Goal: Transaction & Acquisition: Purchase product/service

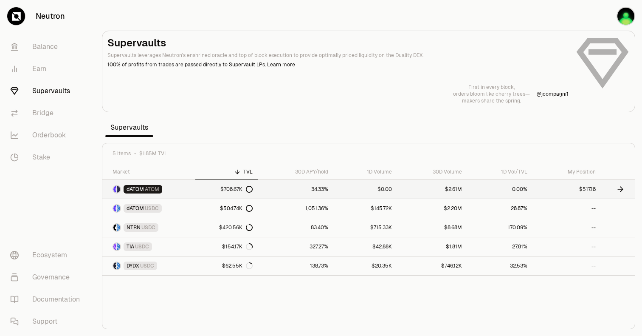
click at [180, 192] on link "dATOM ATOM" at bounding box center [148, 189] width 93 height 19
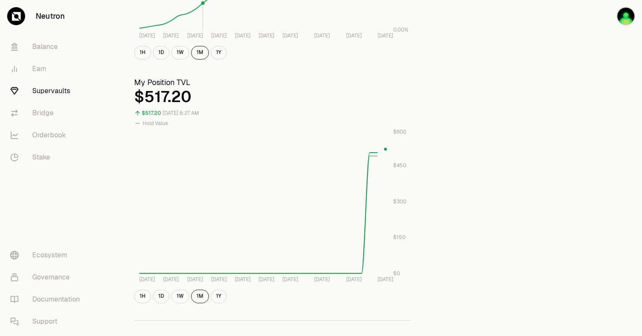
scroll to position [436, 0]
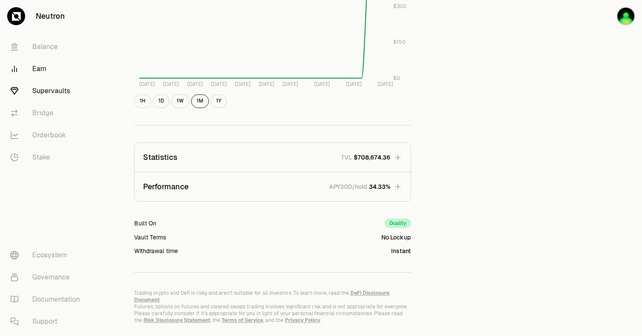
click at [41, 66] on link "Earn" at bounding box center [47, 69] width 88 height 22
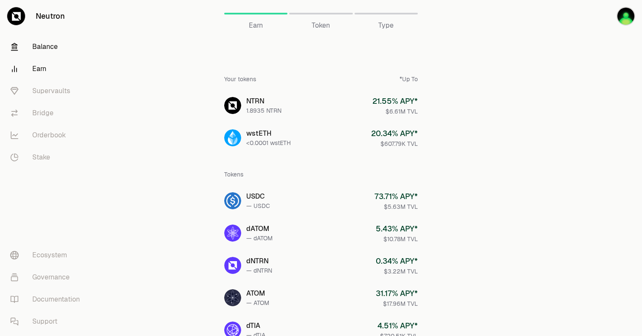
click at [37, 38] on link "Balance" at bounding box center [47, 47] width 88 height 22
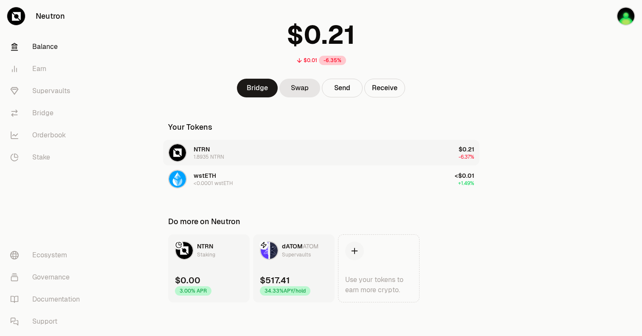
scroll to position [48, 0]
click at [293, 259] on div "dATOM ATOM Supervaults" at bounding box center [289, 250] width 59 height 19
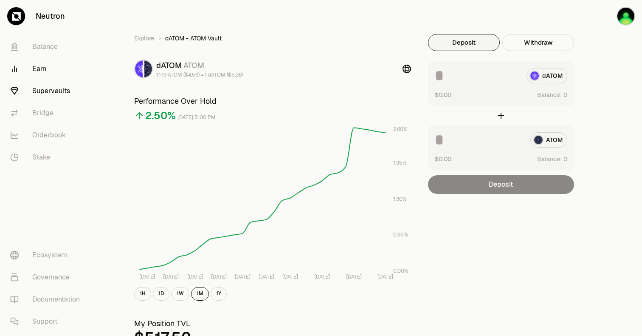
click at [40, 66] on link "Earn" at bounding box center [47, 69] width 88 height 22
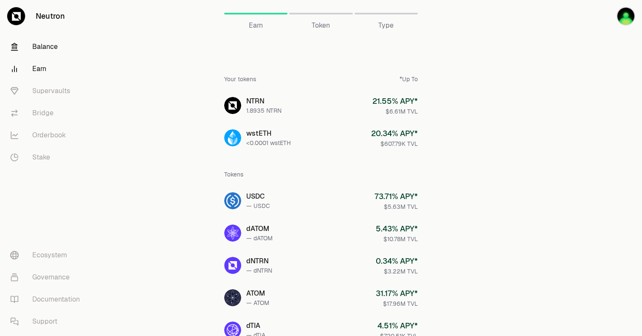
click at [41, 46] on link "Balance" at bounding box center [47, 47] width 88 height 22
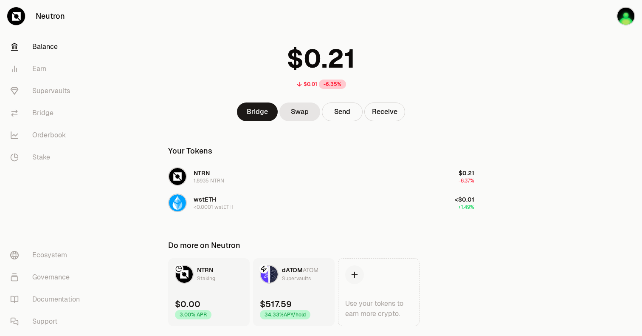
scroll to position [48, 0]
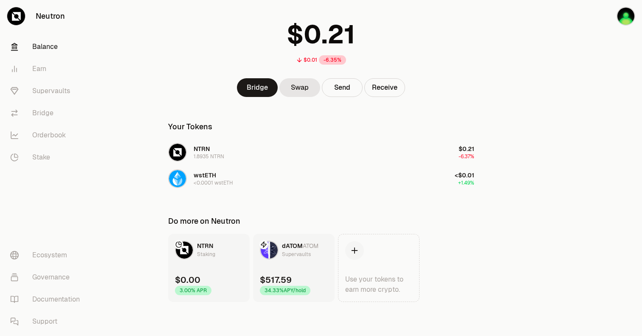
click at [287, 252] on div "Supervaults" at bounding box center [296, 254] width 29 height 8
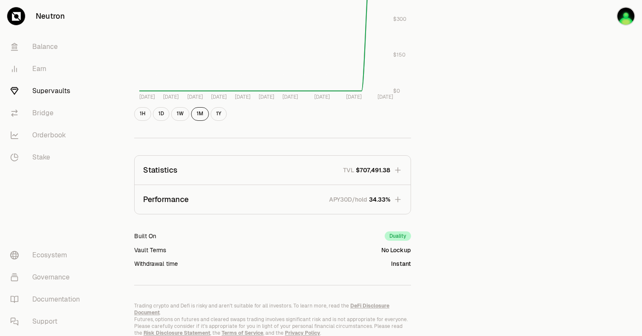
scroll to position [450, 0]
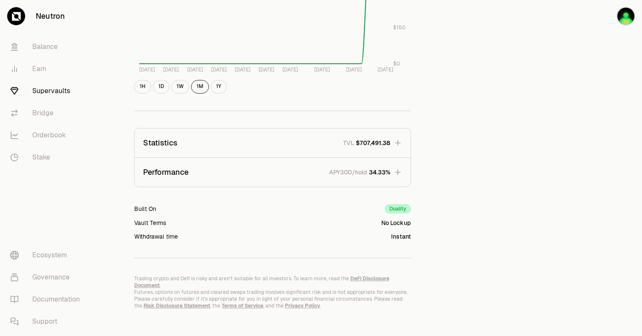
click at [376, 168] on span "34.33%" at bounding box center [379, 172] width 21 height 8
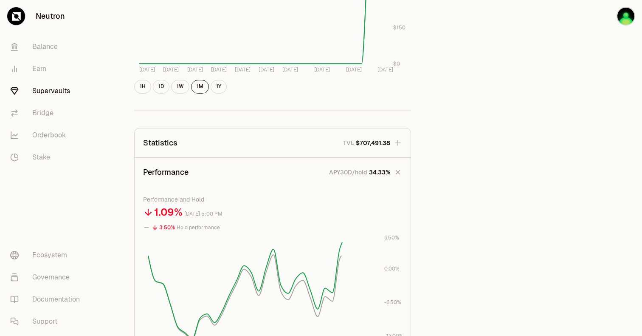
click at [372, 173] on span "34.33%" at bounding box center [379, 172] width 21 height 8
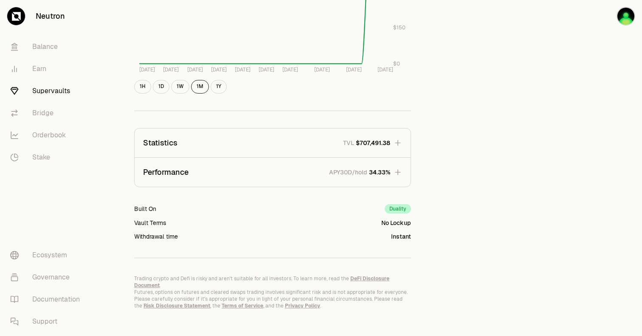
click at [376, 152] on button "Statistics TVL $707,491.38" at bounding box center [273, 142] width 276 height 29
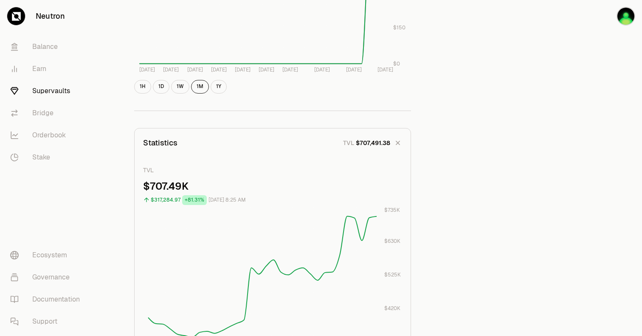
click at [373, 148] on button "Statistics TVL $707,491.38" at bounding box center [273, 142] width 276 height 29
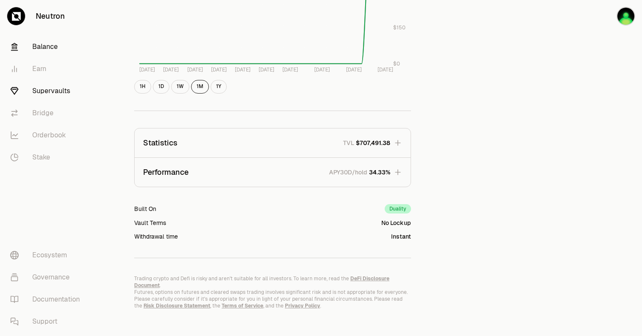
click at [28, 52] on link "Balance" at bounding box center [47, 47] width 88 height 22
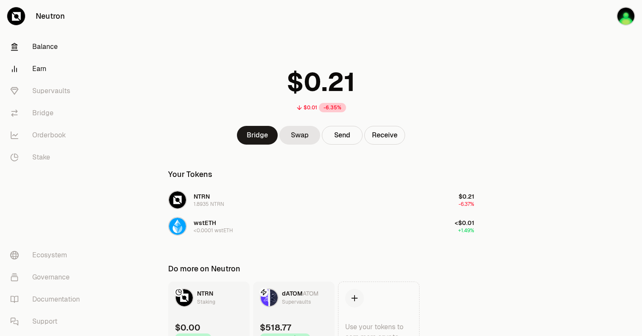
click at [37, 65] on link "Earn" at bounding box center [47, 69] width 88 height 22
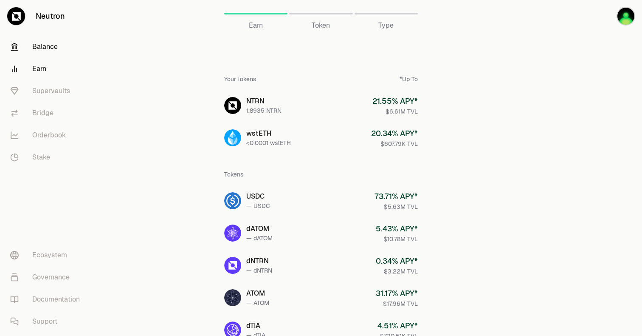
click at [59, 49] on link "Balance" at bounding box center [47, 47] width 88 height 22
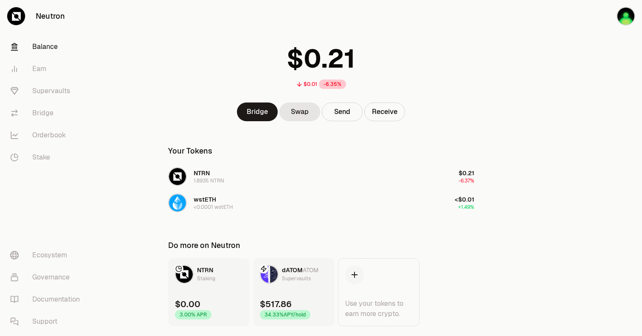
scroll to position [48, 0]
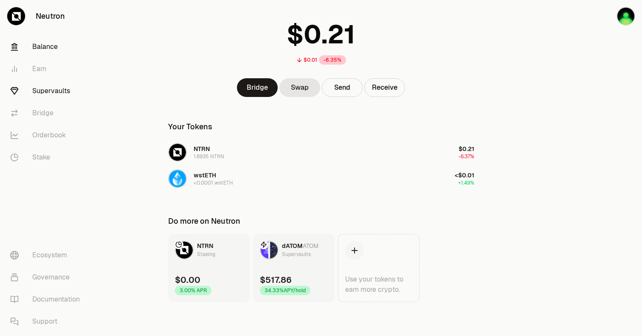
click at [33, 91] on link "Supervaults" at bounding box center [47, 91] width 88 height 22
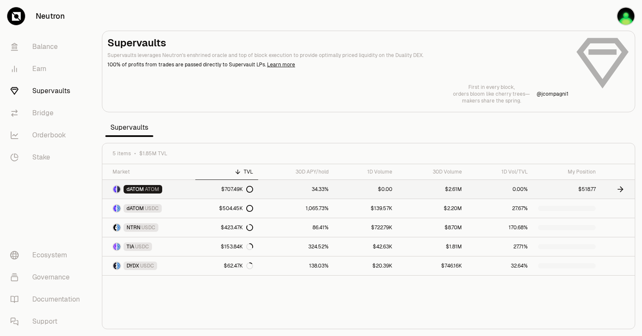
click at [193, 188] on link "dATOM ATOM" at bounding box center [148, 189] width 93 height 19
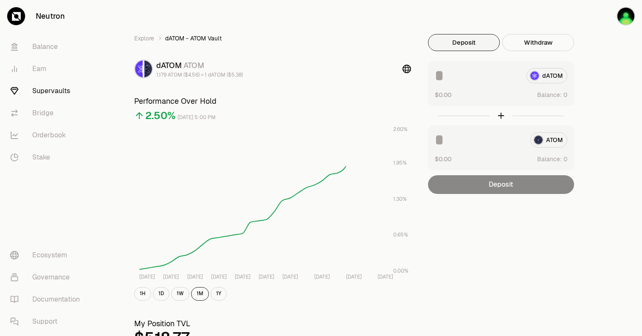
click at [513, 180] on div "Deposit" at bounding box center [501, 184] width 146 height 19
click at [476, 74] on input at bounding box center [477, 75] width 85 height 15
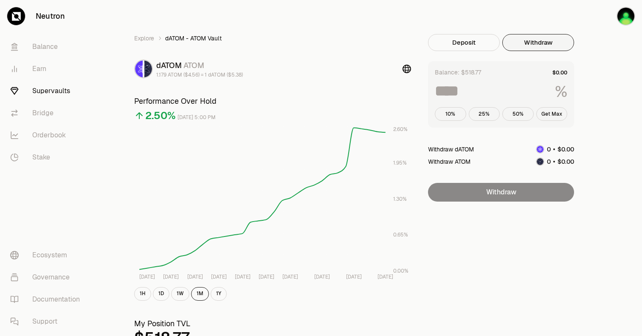
click at [541, 50] on button "Withdraw" at bounding box center [539, 42] width 72 height 17
click at [553, 113] on button "Get Max" at bounding box center [552, 114] width 31 height 14
type input "***"
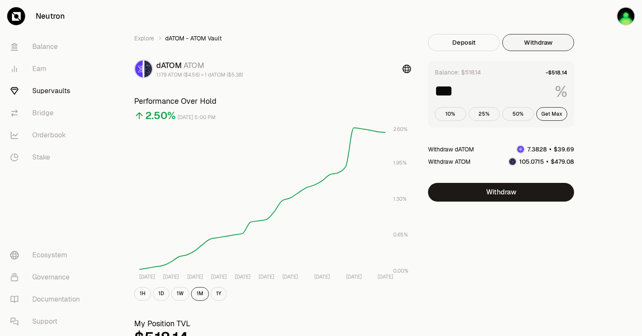
click at [407, 69] on icon at bounding box center [407, 69] width 8 height 8
click at [27, 45] on link "Balance" at bounding box center [47, 47] width 88 height 22
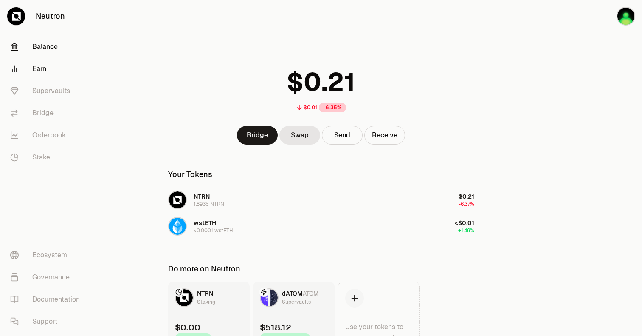
click at [32, 74] on link "Earn" at bounding box center [47, 69] width 88 height 22
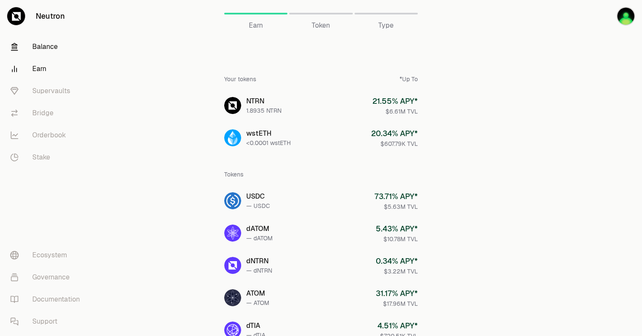
click at [27, 37] on link "Balance" at bounding box center [47, 47] width 88 height 22
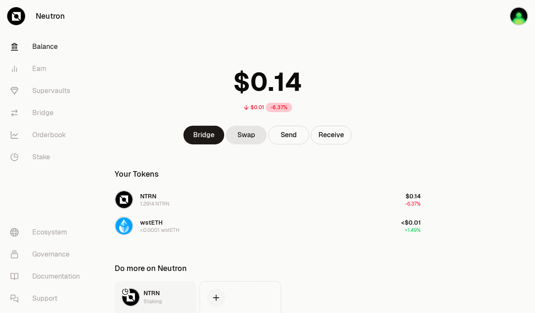
scroll to position [70, 0]
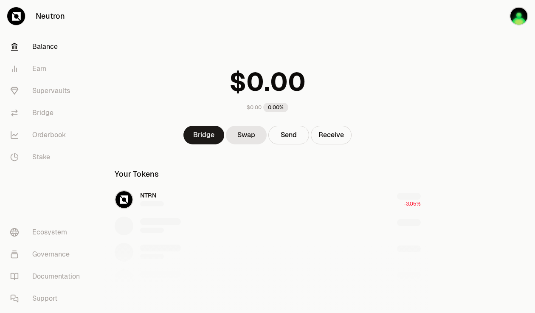
click at [510, 15] on div "button" at bounding box center [519, 16] width 19 height 19
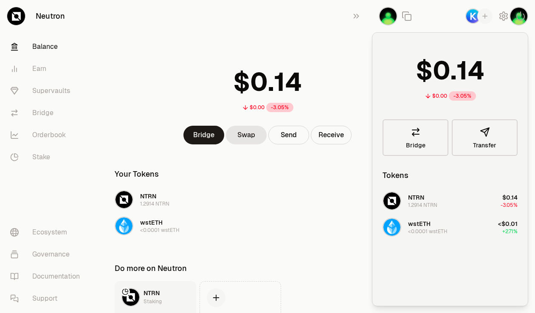
click at [171, 60] on div "$0.00 -3.05%" at bounding box center [268, 87] width 327 height 66
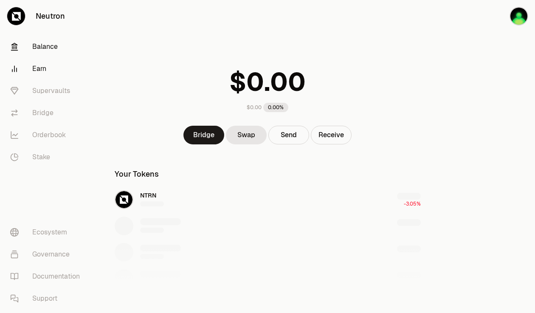
click at [60, 69] on link "Earn" at bounding box center [47, 69] width 88 height 22
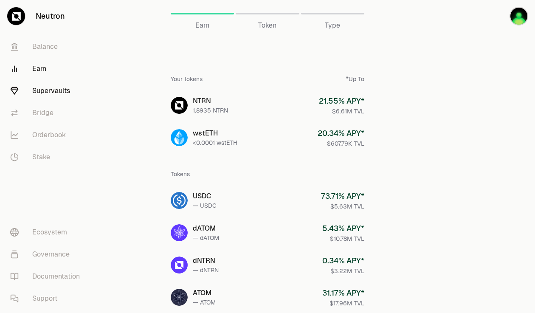
click at [56, 93] on link "Supervaults" at bounding box center [47, 91] width 88 height 22
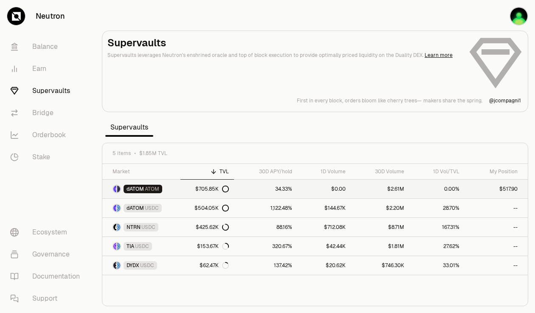
click at [221, 189] on div "$705.85K" at bounding box center [212, 189] width 34 height 7
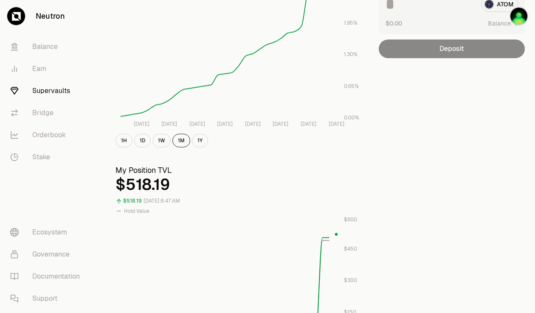
scroll to position [136, 0]
